Goal: Task Accomplishment & Management: Manage account settings

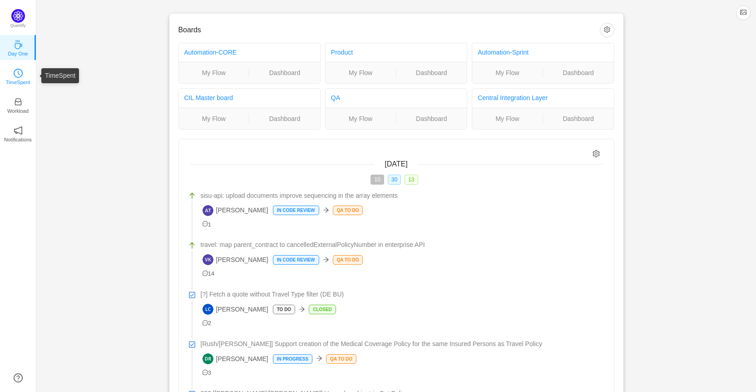
click at [17, 82] on p "TimeSpent" at bounding box center [18, 82] width 25 height 8
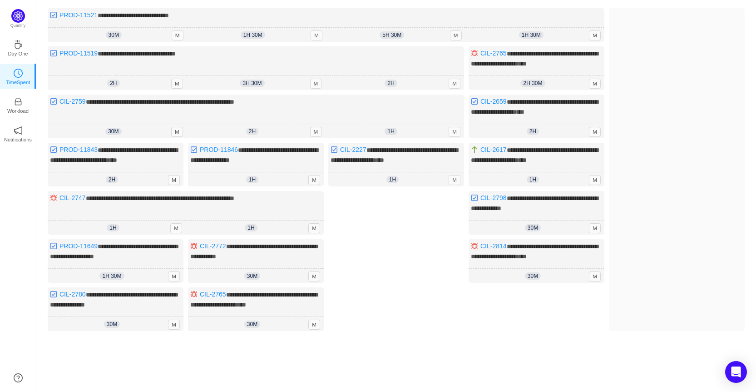
scroll to position [11, 0]
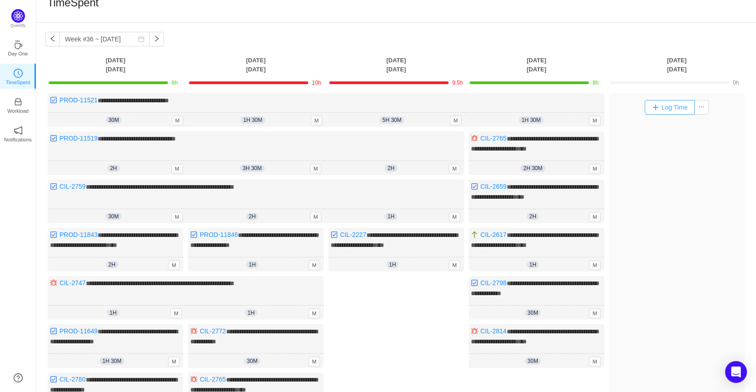
click at [667, 104] on button "Log Time" at bounding box center [670, 107] width 50 height 15
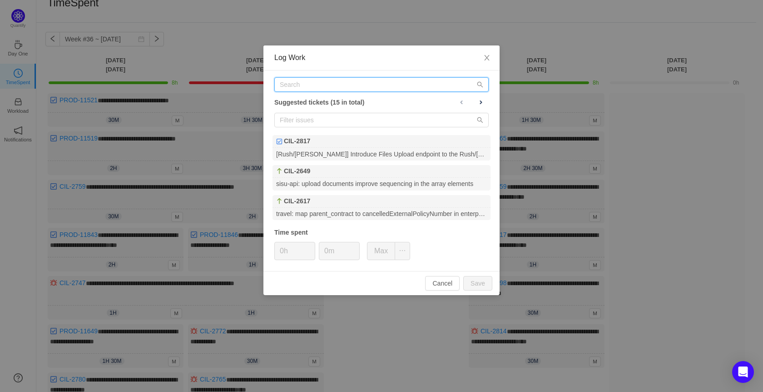
click at [348, 86] on input "text" at bounding box center [381, 84] width 214 height 15
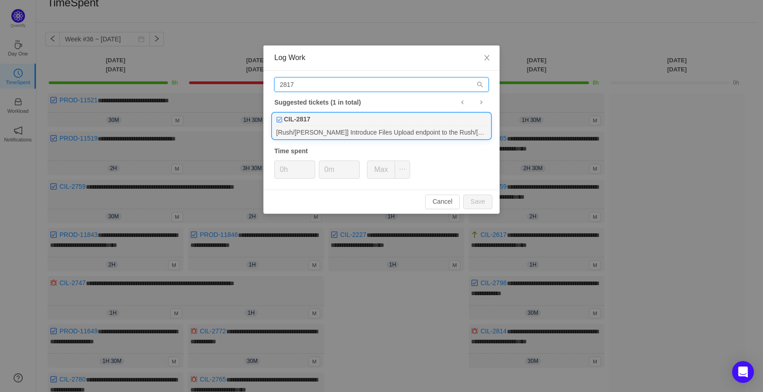
type input "2817"
click at [333, 131] on div "[Rush/[PERSON_NAME]] Introduce Files Upload endpoint to the Rush/[PERSON_NAME]" at bounding box center [382, 132] width 218 height 12
click at [308, 164] on span "Increase Value" at bounding box center [310, 166] width 10 height 10
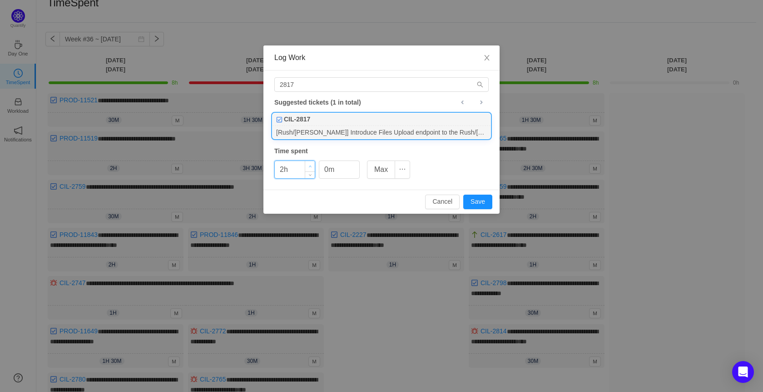
click at [308, 164] on span "Increase Value" at bounding box center [310, 166] width 10 height 10
click at [478, 203] on button "Save" at bounding box center [477, 201] width 29 height 15
type input "0h"
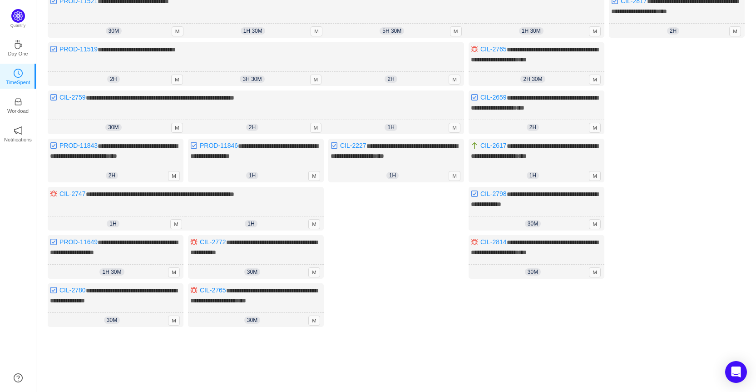
scroll to position [148, 0]
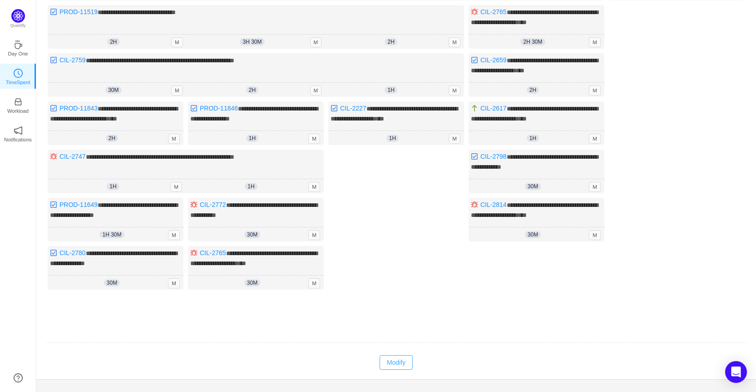
click at [405, 355] on button "Modify" at bounding box center [396, 362] width 33 height 15
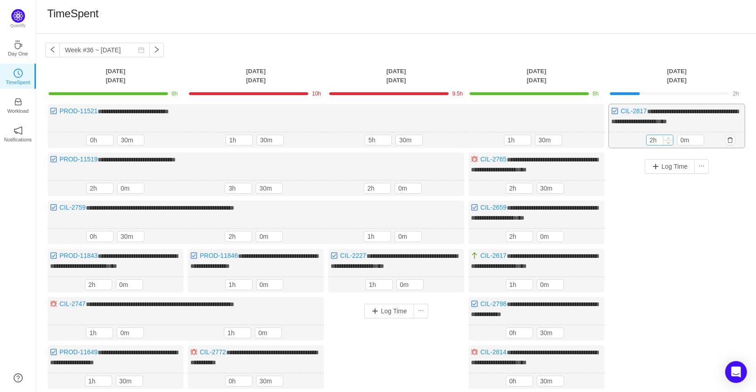
scroll to position [0, 0]
click at [655, 168] on button "Log Time" at bounding box center [670, 166] width 50 height 15
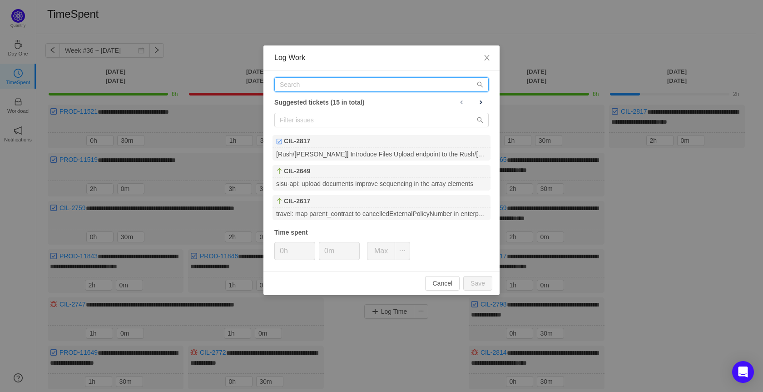
click at [372, 87] on input "text" at bounding box center [381, 84] width 214 height 15
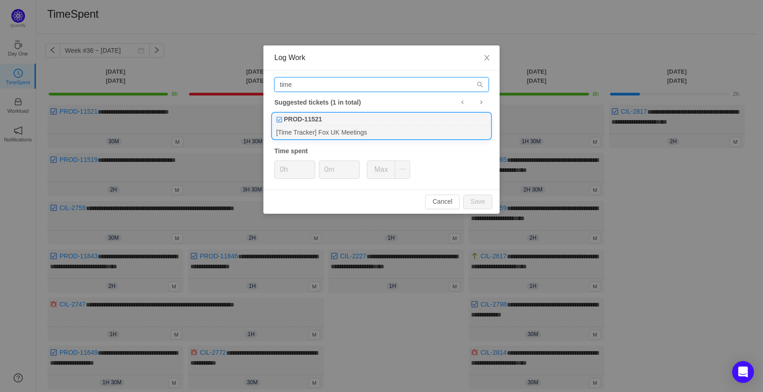
type input "time"
click at [357, 135] on div "[Time Tracker] Fox UK Meetings" at bounding box center [382, 132] width 218 height 12
click at [310, 165] on icon "icon: up" at bounding box center [310, 166] width 3 height 3
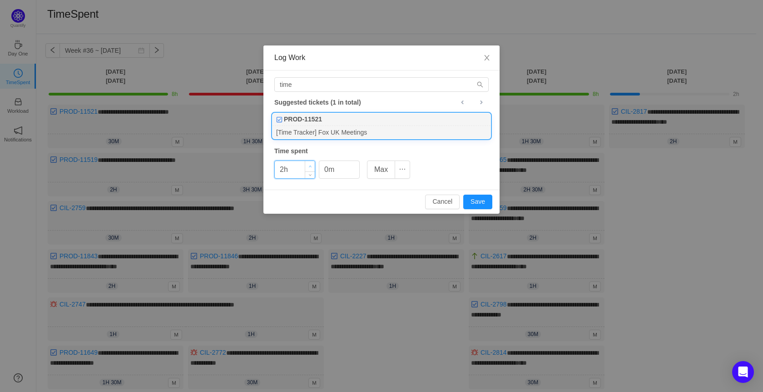
click at [310, 165] on icon "icon: up" at bounding box center [310, 166] width 3 height 3
click at [470, 203] on button "Save" at bounding box center [477, 201] width 29 height 15
type input "0h"
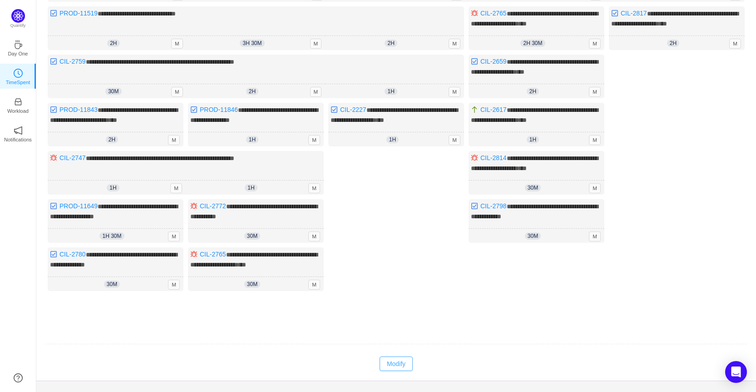
click at [388, 358] on button "Modify" at bounding box center [396, 363] width 33 height 15
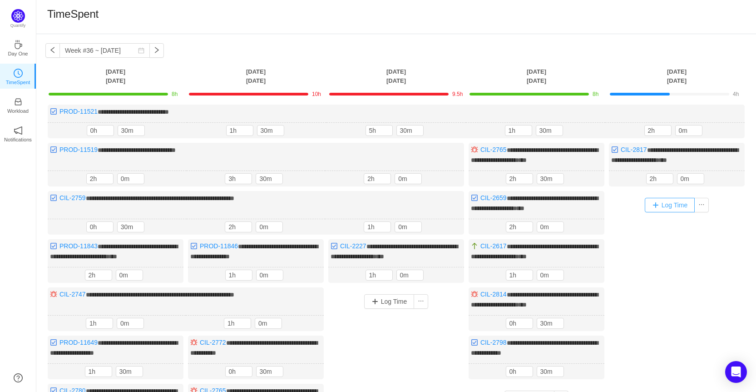
click at [679, 202] on button "Log Time" at bounding box center [670, 205] width 50 height 15
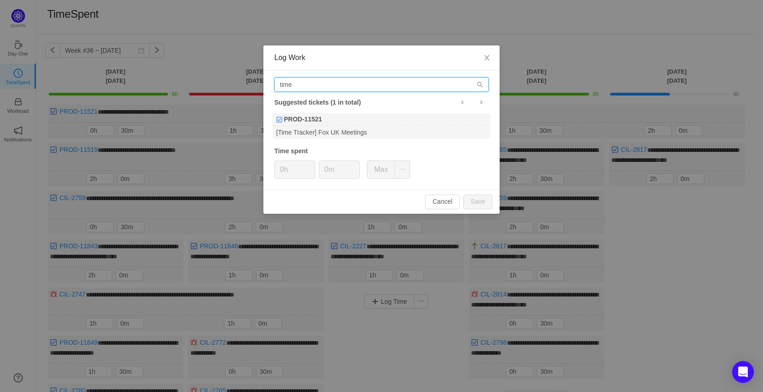
drag, startPoint x: 338, startPoint y: 82, endPoint x: 230, endPoint y: 84, distance: 108.6
click at [230, 84] on div "Log Work time Suggested tickets (1 in total) PROD-11521 [Time Tracker] Fox UK M…" at bounding box center [381, 196] width 763 height 392
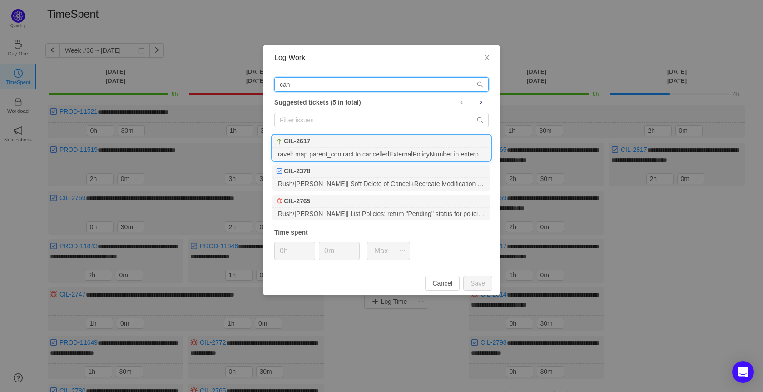
type input "can"
click at [388, 151] on div "travel: map parent_contract to cancelledExternalPolicyNumber in enterprise API" at bounding box center [382, 154] width 218 height 12
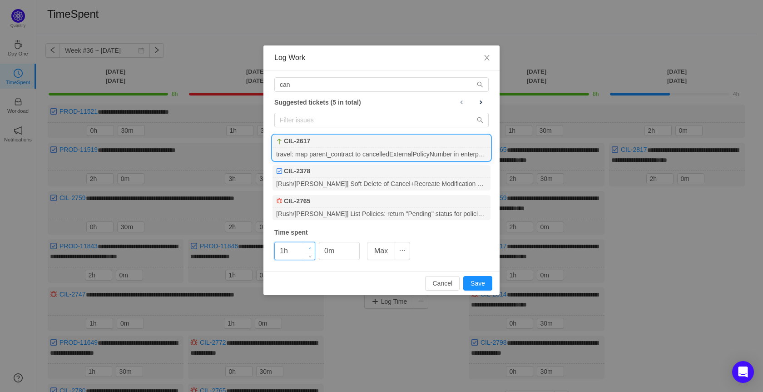
click at [310, 245] on span "Increase Value" at bounding box center [310, 247] width 10 height 10
type input "0h"
click at [310, 254] on icon "icon: down" at bounding box center [310, 254] width 3 height 3
click at [323, 250] on input "0m" at bounding box center [339, 250] width 40 height 17
click at [478, 284] on button "Save" at bounding box center [477, 283] width 29 height 15
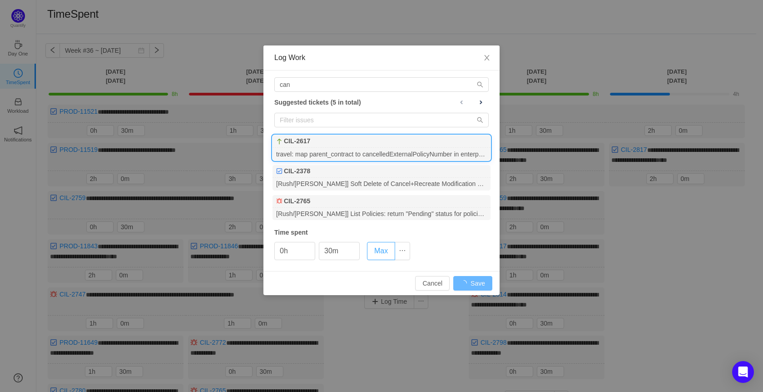
type input "0m"
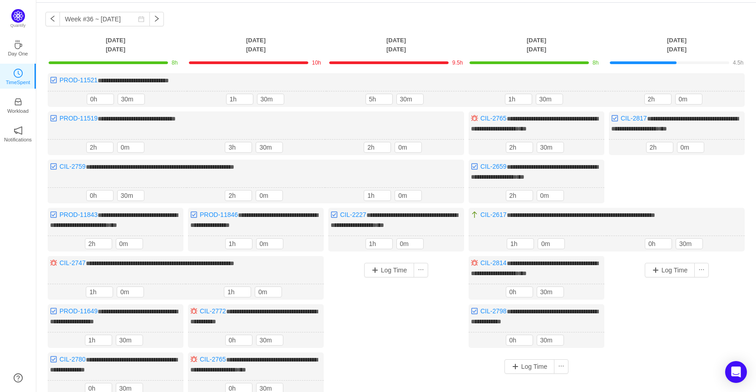
scroll to position [45, 0]
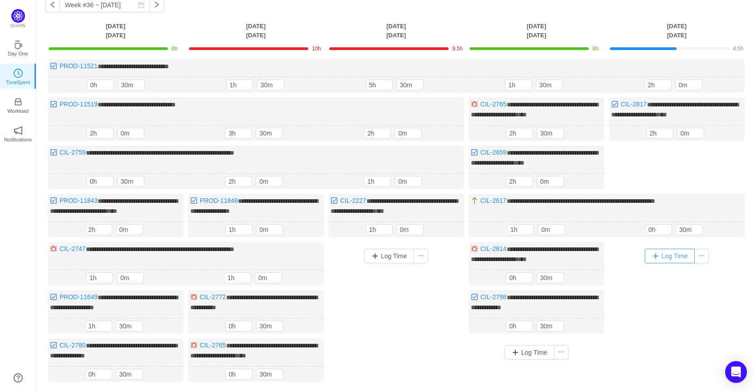
click at [673, 258] on button "Log Time" at bounding box center [670, 256] width 50 height 15
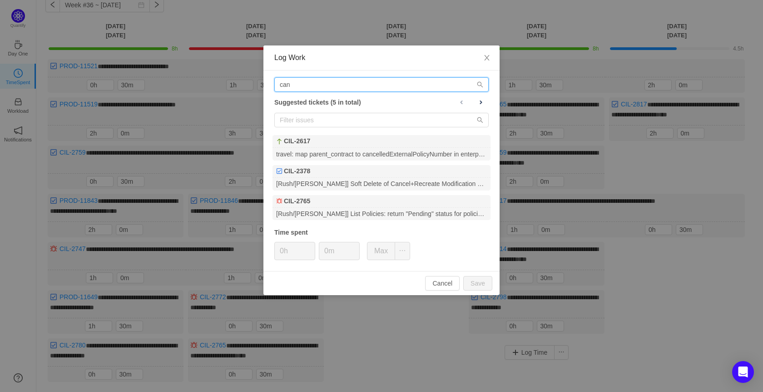
drag, startPoint x: 319, startPoint y: 90, endPoint x: 266, endPoint y: 82, distance: 53.3
click at [266, 82] on div "can Suggested tickets (5 in total) CIL-2617 travel: map parent_contract to canc…" at bounding box center [382, 170] width 236 height 200
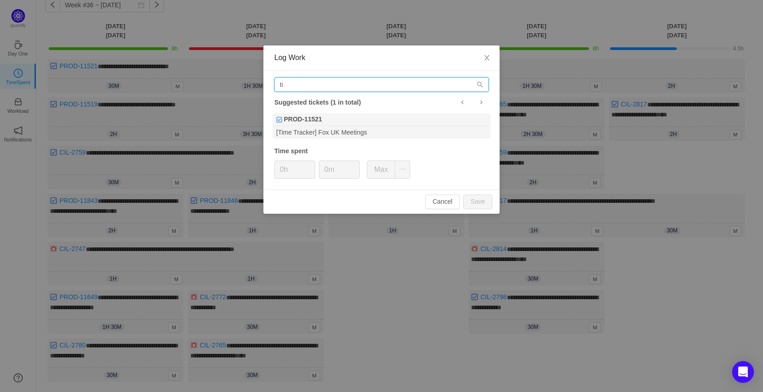
type input "t"
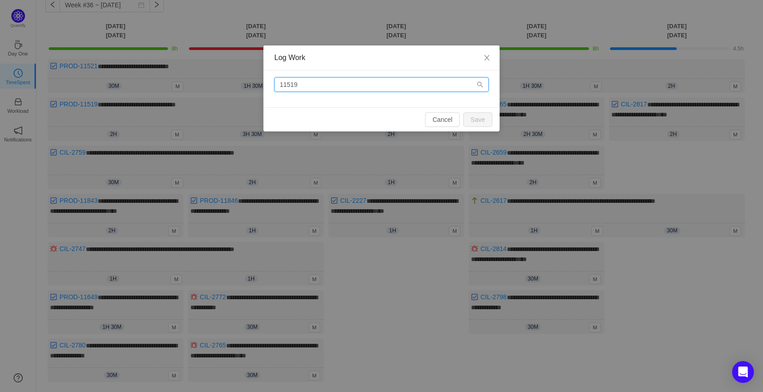
click at [281, 82] on input "11519" at bounding box center [381, 84] width 214 height 15
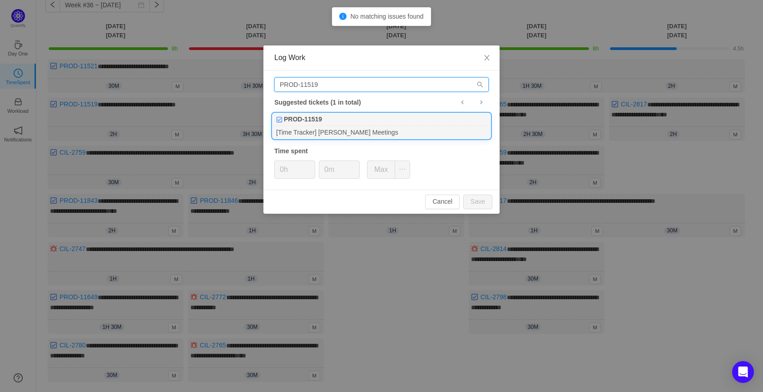
type input "PROD-11519"
click at [329, 117] on div "PROD-11519" at bounding box center [382, 119] width 218 height 13
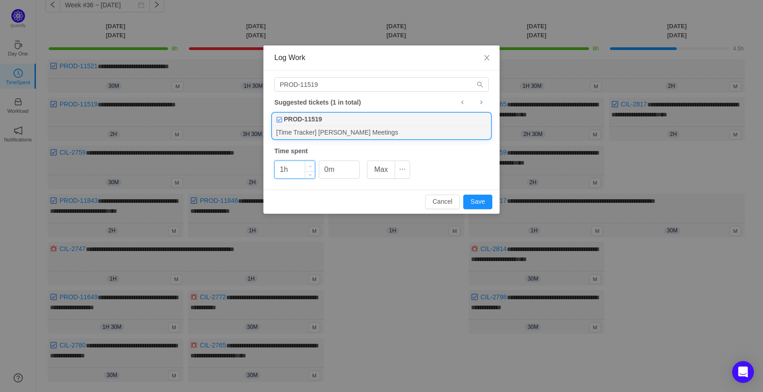
click at [310, 165] on icon "icon: up" at bounding box center [310, 166] width 3 height 3
click at [468, 202] on button "Save" at bounding box center [477, 201] width 29 height 15
type input "0h"
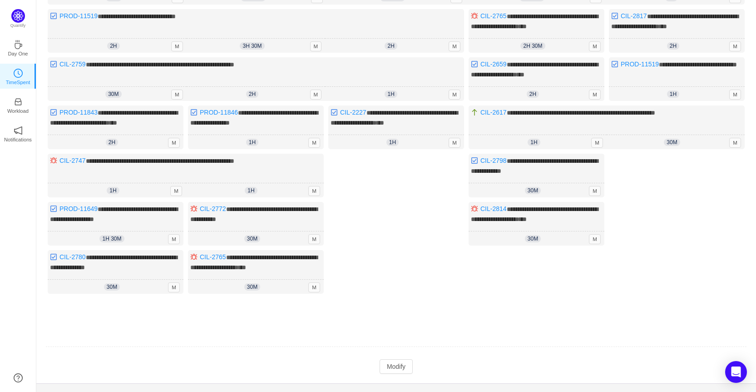
scroll to position [136, 0]
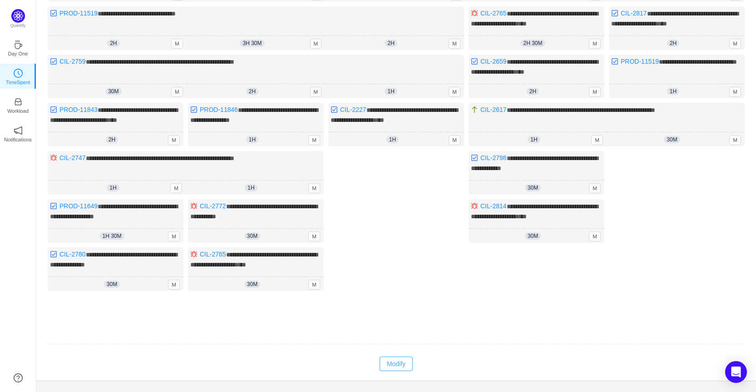
click at [398, 359] on button "Modify" at bounding box center [396, 363] width 33 height 15
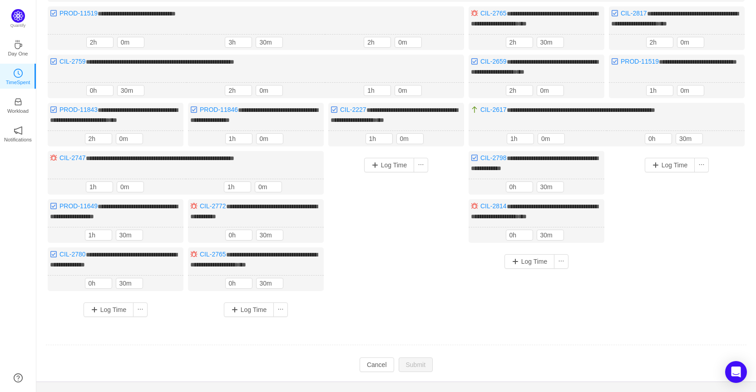
scroll to position [135, 0]
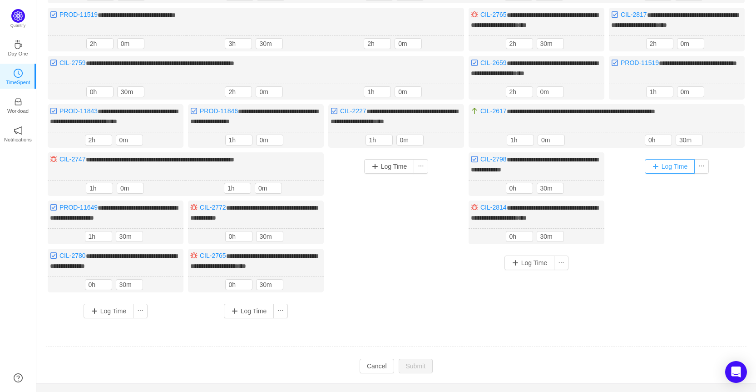
click at [667, 162] on button "Log Time" at bounding box center [670, 166] width 50 height 15
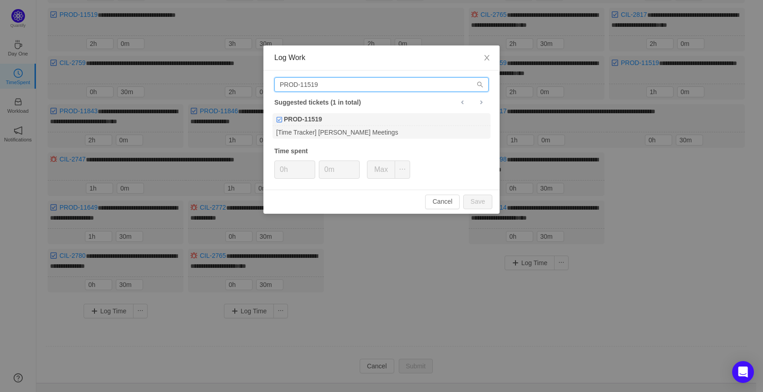
drag, startPoint x: 324, startPoint y: 85, endPoint x: 184, endPoint y: 100, distance: 141.2
click at [185, 100] on div "Log Work PROD-11519 Suggested tickets (1 in total) PROD-11519 [Time Tracker] [P…" at bounding box center [381, 196] width 763 height 392
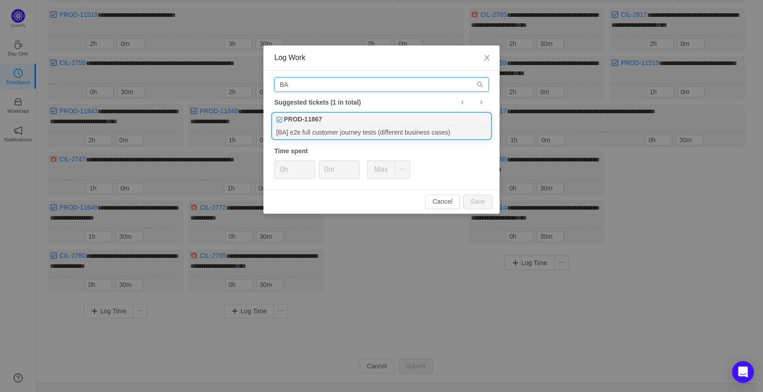
type input "BA"
click at [365, 136] on div "[BA] e2e full customer journey tests (different business cases)" at bounding box center [382, 132] width 218 height 12
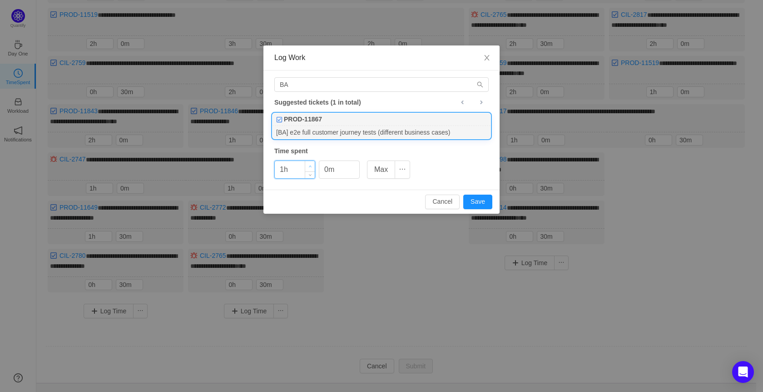
click at [312, 166] on icon "icon: up" at bounding box center [310, 166] width 3 height 3
click at [481, 201] on button "Save" at bounding box center [477, 201] width 29 height 15
type input "0h"
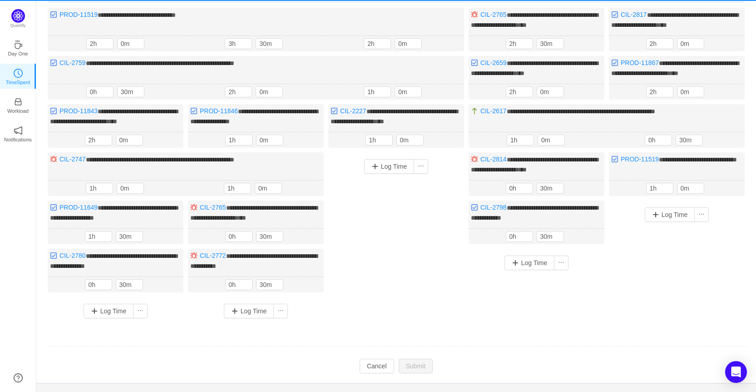
scroll to position [0, 0]
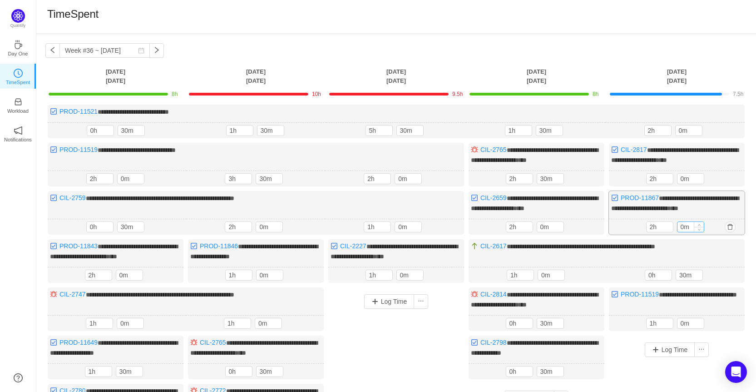
click at [679, 223] on input "0m" at bounding box center [691, 227] width 26 height 10
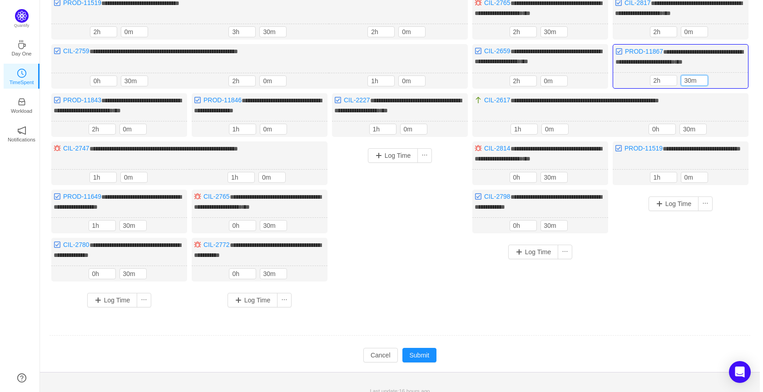
scroll to position [149, 0]
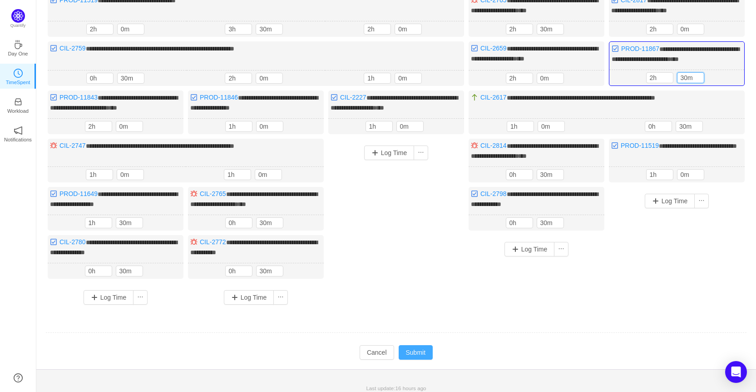
type input "30m"
click at [422, 345] on button "Submit" at bounding box center [416, 352] width 35 height 15
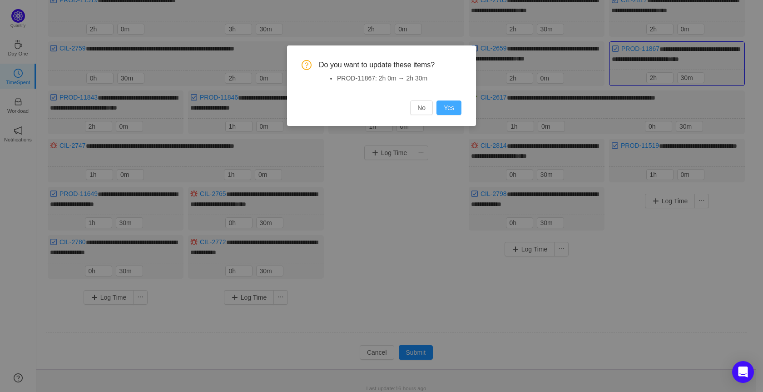
click at [454, 107] on button "Yes" at bounding box center [449, 107] width 25 height 15
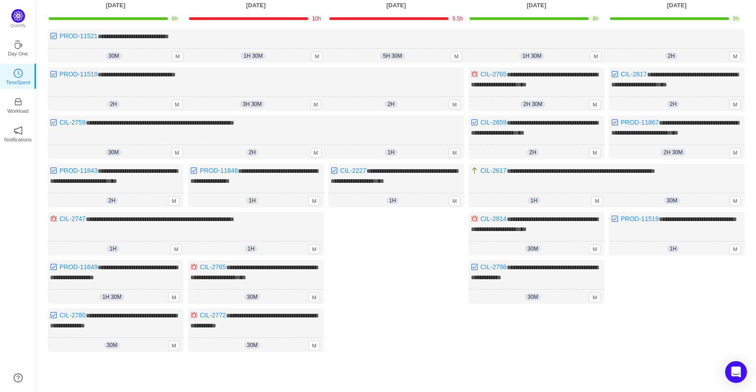
scroll to position [0, 0]
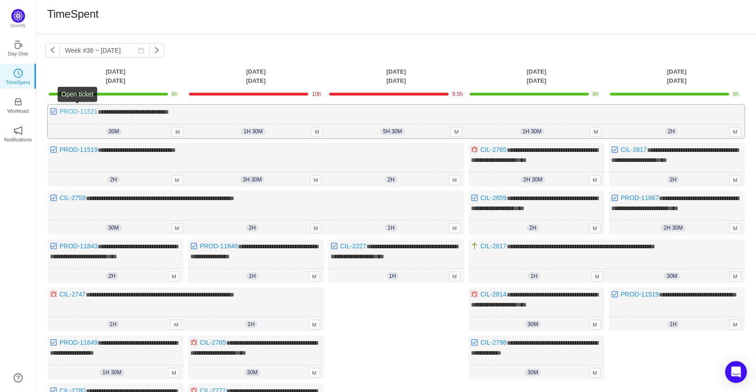
click at [77, 112] on link "PROD-11521" at bounding box center [79, 111] width 38 height 7
